Goal: Information Seeking & Learning: Learn about a topic

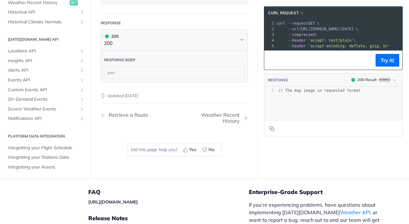
scroll to position [1016, 0]
click at [230, 118] on div "Weather Recent History" at bounding box center [214, 117] width 58 height 12
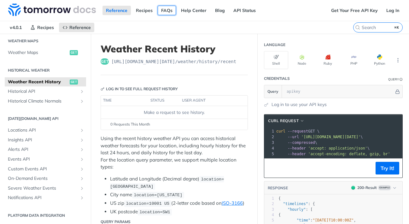
click at [169, 12] on link "FAQs" at bounding box center [167, 10] width 18 height 9
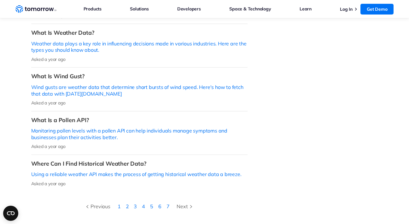
scroll to position [220, 0]
click at [181, 202] on div "Next" at bounding box center [185, 206] width 17 height 8
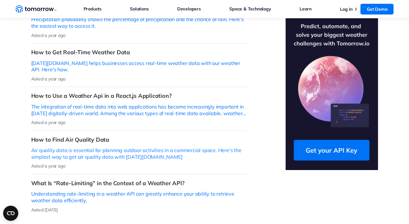
scroll to position [199, 0]
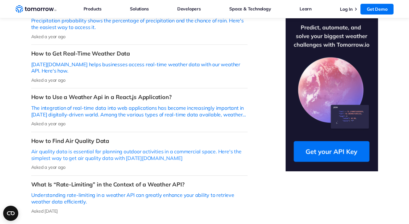
click at [131, 148] on p "Air quality data is essential for planning outdoor activities in a commercial s…" at bounding box center [139, 154] width 216 height 13
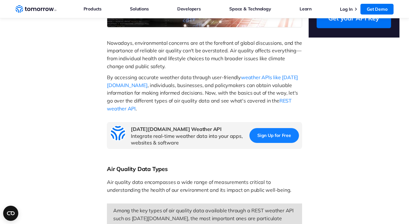
scroll to position [172, 0]
